Goal: Transaction & Acquisition: Purchase product/service

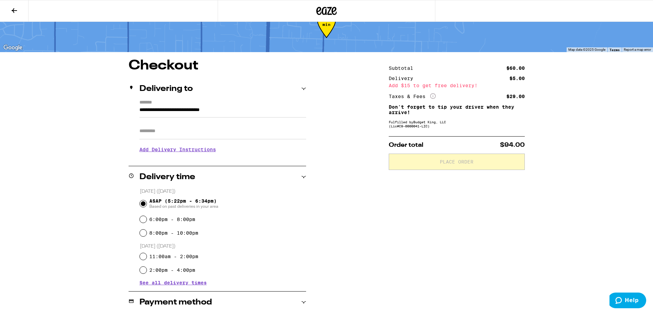
scroll to position [153, 0]
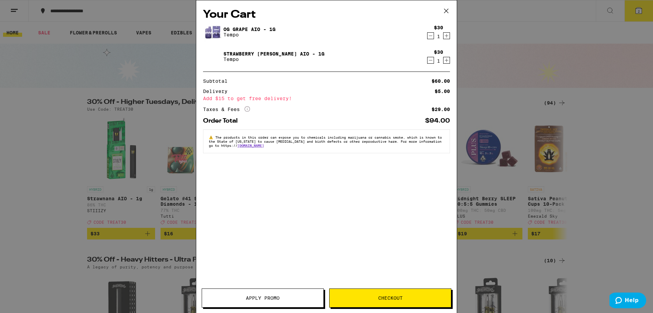
drag, startPoint x: 251, startPoint y: 296, endPoint x: 254, endPoint y: 270, distance: 26.1
click at [251, 296] on span "Apply Promo" at bounding box center [263, 297] width 34 height 5
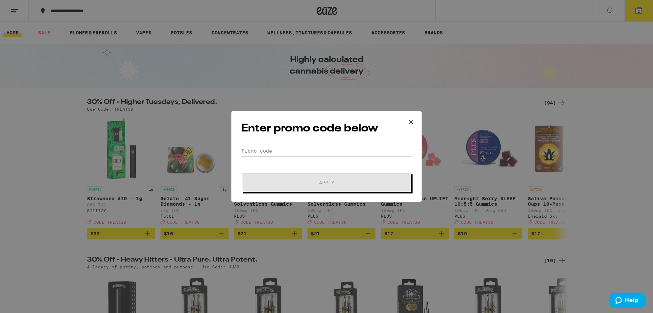
click at [285, 147] on input "Promo Code" at bounding box center [326, 151] width 171 height 10
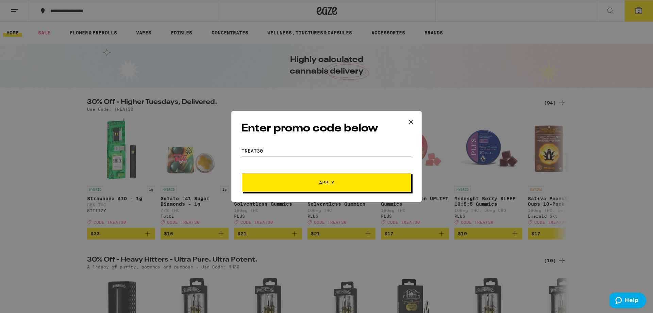
type input "treat30"
click at [311, 185] on button "Apply" at bounding box center [326, 182] width 169 height 19
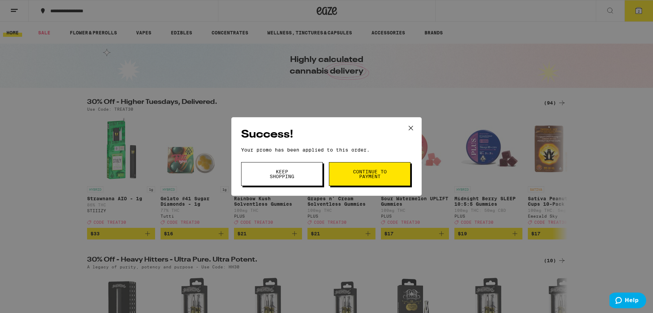
click at [370, 176] on span "Continue to payment" at bounding box center [369, 174] width 35 height 10
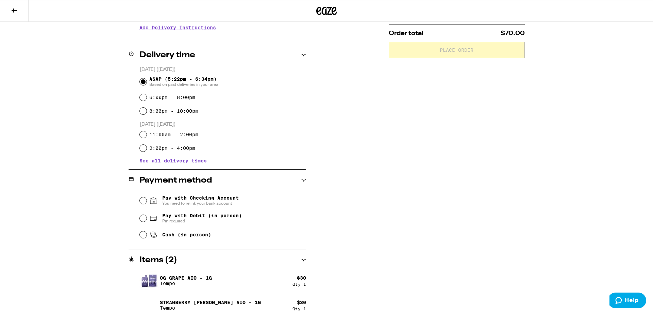
scroll to position [153, 0]
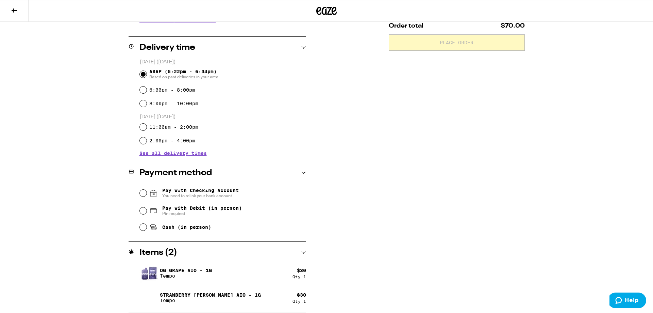
click at [149, 212] on icon at bounding box center [153, 210] width 8 height 8
click at [147, 212] on input "Pay with Debit (in person) Pin required" at bounding box center [143, 210] width 7 height 7
radio input "true"
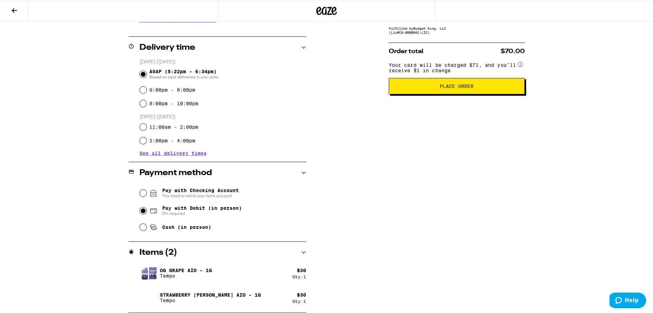
click at [190, 229] on span "Cash (in person)" at bounding box center [186, 226] width 49 height 5
click at [147, 229] on input "Cash (in person)" at bounding box center [143, 226] width 7 height 7
radio input "true"
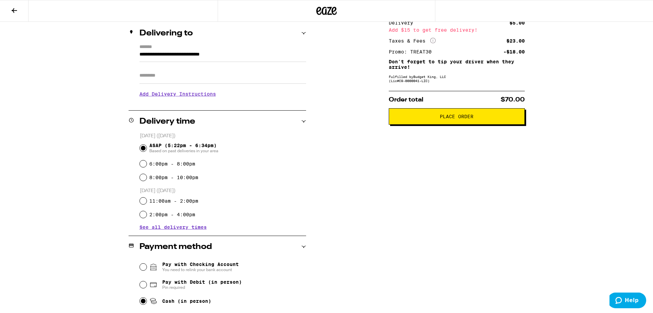
scroll to position [0, 0]
